Goal: Check status: Check status

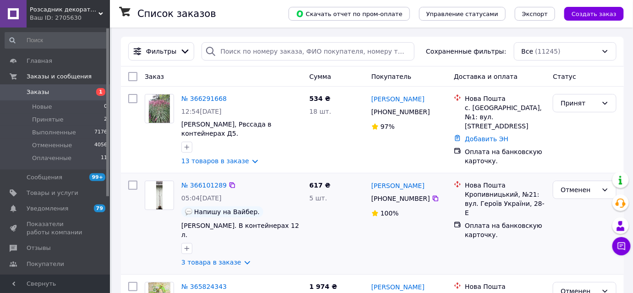
scroll to position [783, 0]
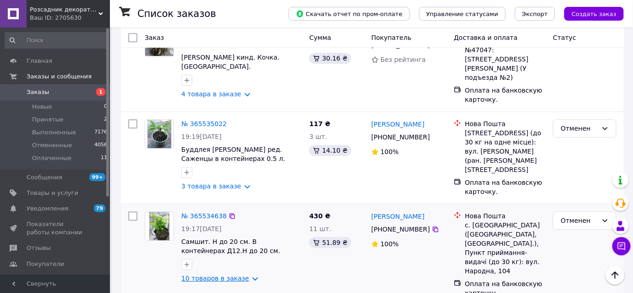
click at [216, 274] on link "10 товаров в заказе" at bounding box center [215, 277] width 68 height 7
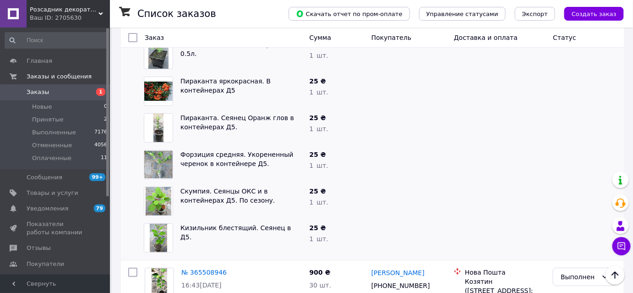
scroll to position [1200, 0]
